Goal: Task Accomplishment & Management: Manage account settings

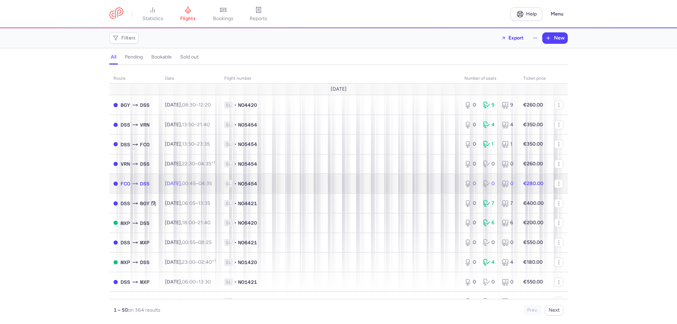
click at [301, 176] on td "1L • NO5454" at bounding box center [340, 184] width 240 height 20
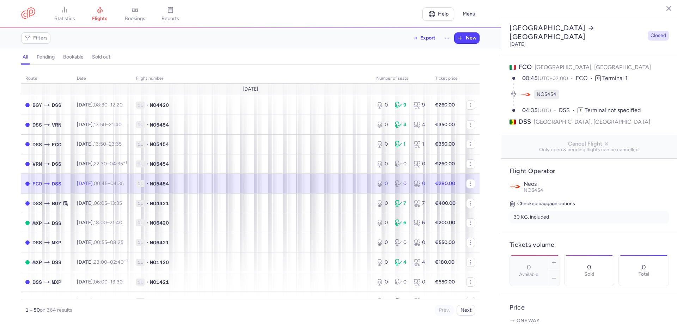
scroll to position [141, 0]
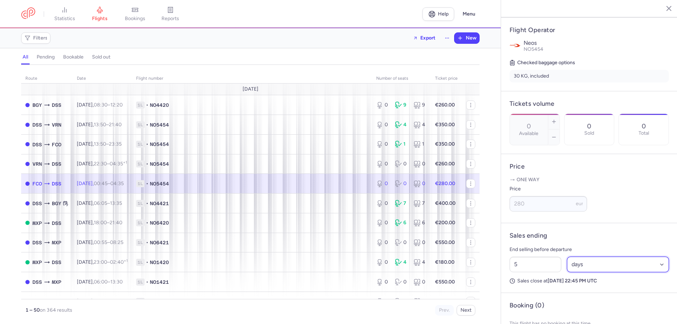
click at [576, 272] on select "Select an option hours days" at bounding box center [618, 265] width 102 height 16
select select "hours"
click at [567, 266] on select "Select an option hours days" at bounding box center [618, 265] width 102 height 16
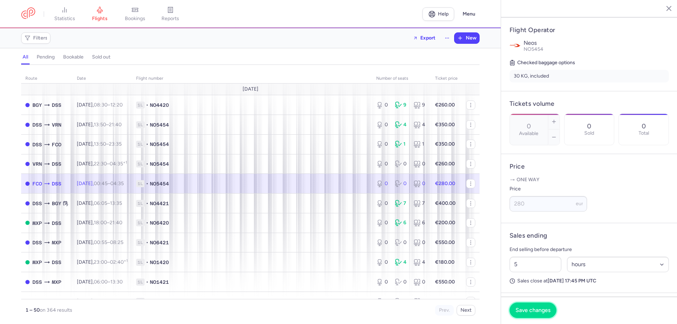
click at [539, 309] on span "Save changes" at bounding box center [533, 310] width 35 height 6
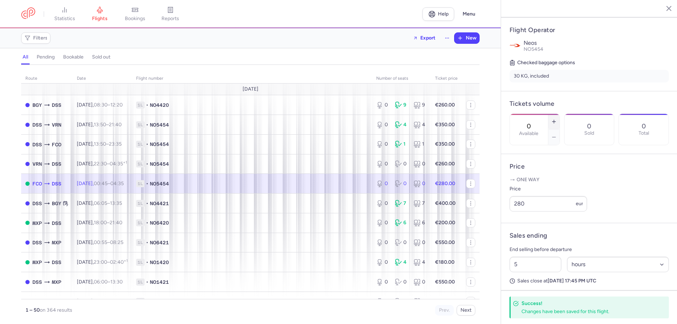
click at [557, 119] on icon "button" at bounding box center [554, 122] width 6 height 6
type input "1"
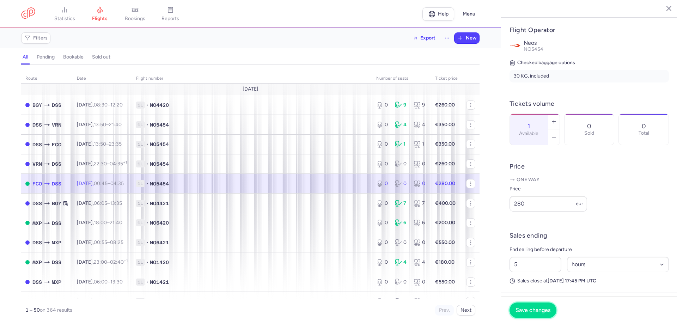
click at [537, 311] on span "Save changes" at bounding box center [533, 310] width 35 height 6
